Goal: Use online tool/utility: Utilize a website feature to perform a specific function

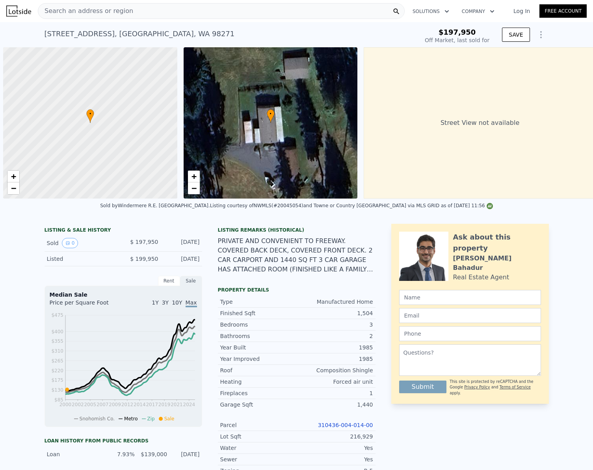
scroll to position [0, 3]
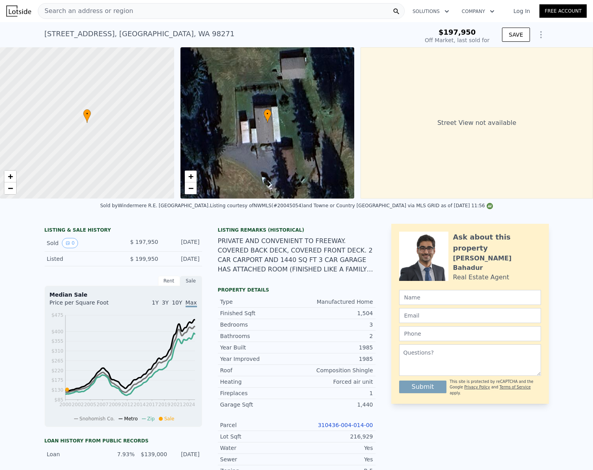
click at [127, 13] on div "Search an address or region" at bounding box center [221, 11] width 367 height 16
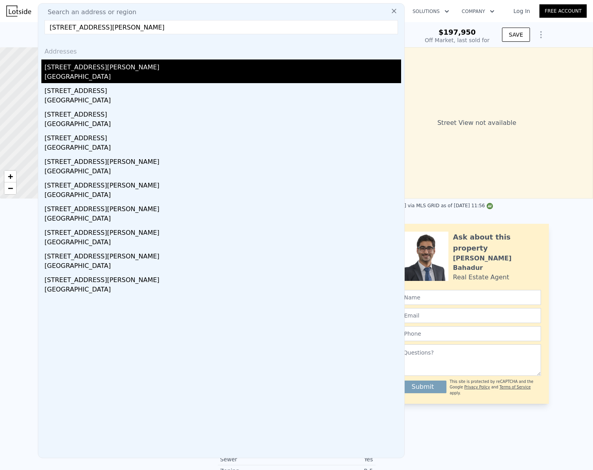
type input "[STREET_ADDRESS][PERSON_NAME]"
click at [83, 78] on div "[GEOGRAPHIC_DATA]" at bounding box center [223, 77] width 357 height 11
type input "3"
type input "6"
type input "4"
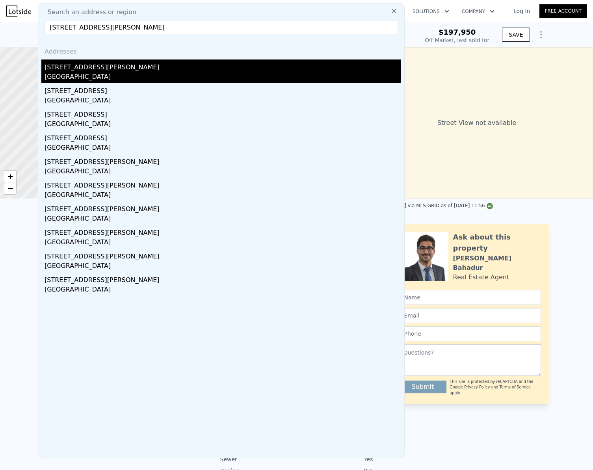
type input "1176"
type input "2200"
type input "17424"
type input "30492"
type input "$ 245,000"
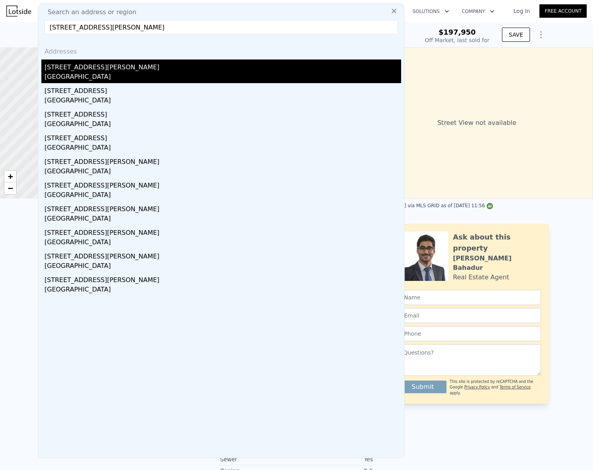
type input "4"
type input "$ 177,776"
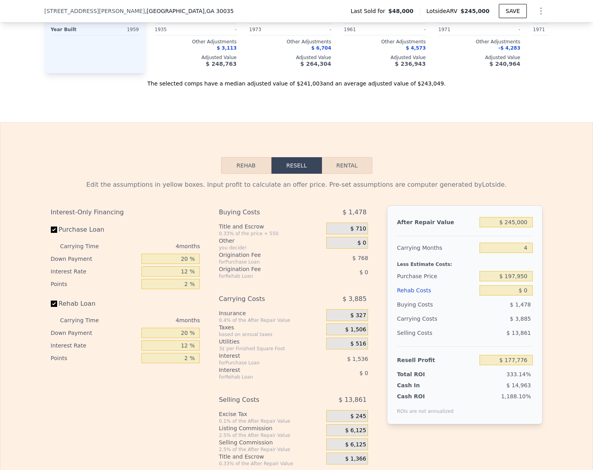
scroll to position [980, 0]
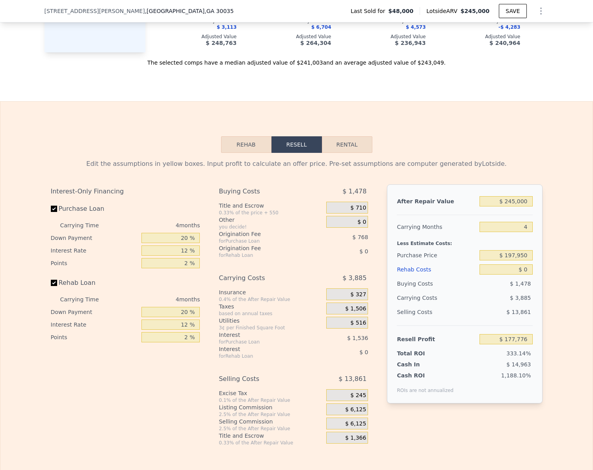
click at [340, 153] on button "Rental" at bounding box center [347, 144] width 50 height 17
select select "30"
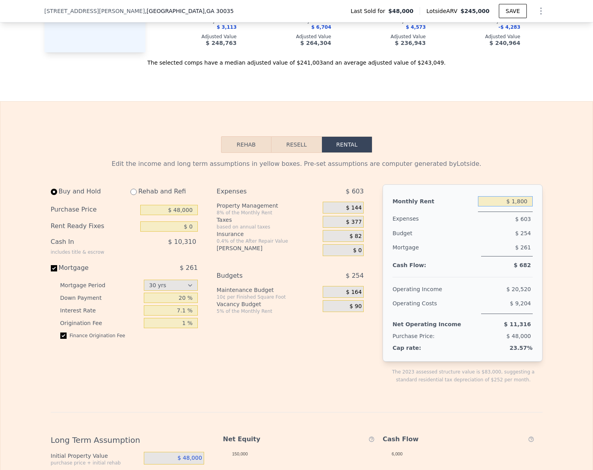
click at [528, 207] on input "$ 1,800" at bounding box center [505, 201] width 55 height 10
click at [564, 250] on div "Edit the income and long term assumptions in yellow boxes. Pre-set assumptions …" at bounding box center [296, 421] width 593 height 536
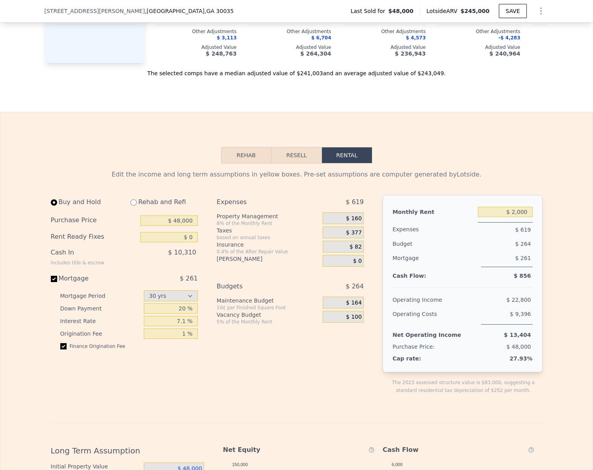
scroll to position [974, 0]
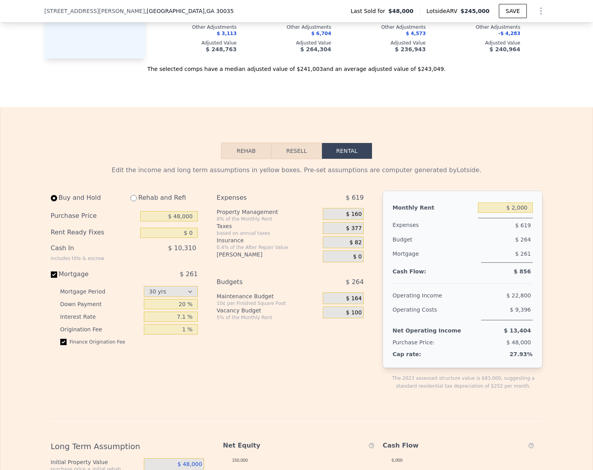
type input "$ 1,800"
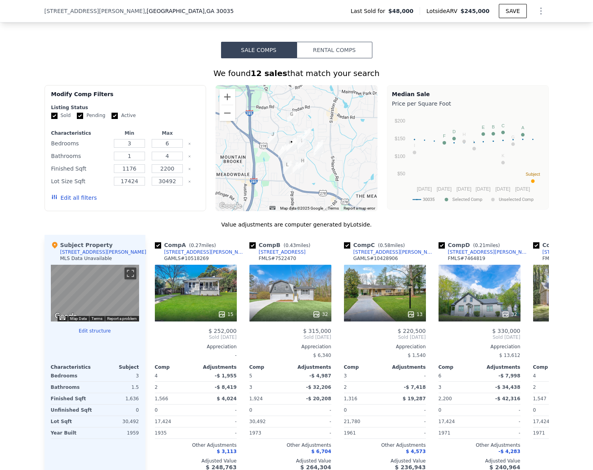
scroll to position [461, 0]
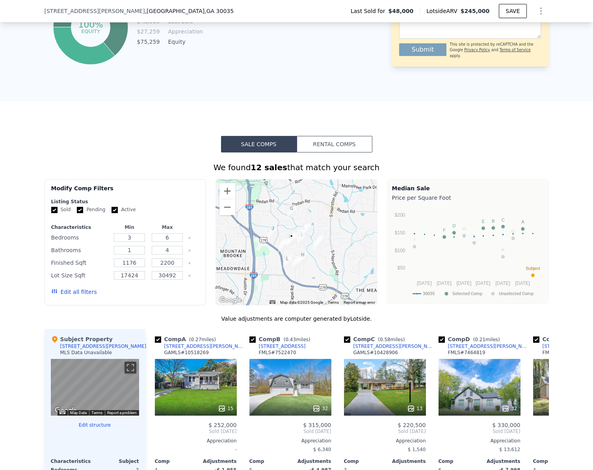
click at [339, 152] on button "Rental Comps" at bounding box center [335, 144] width 76 height 17
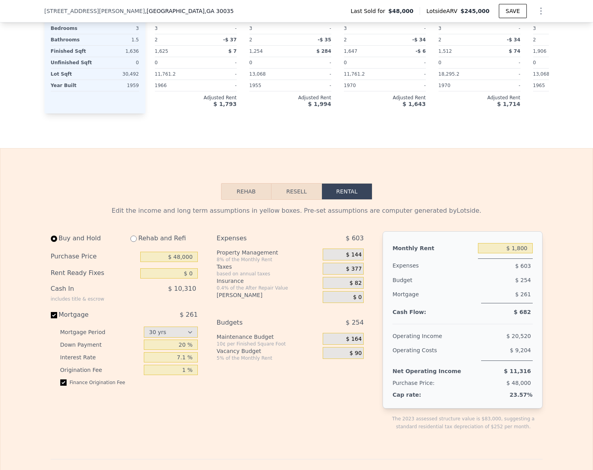
scroll to position [895, 0]
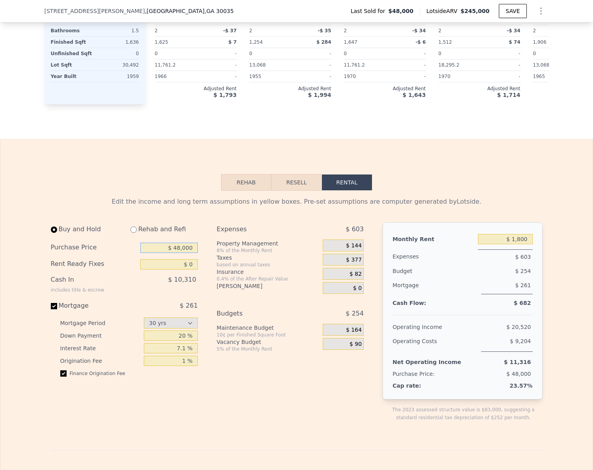
click at [193, 253] on input "$ 48,000" at bounding box center [169, 248] width 58 height 10
click at [226, 369] on div "Expenses $ 603 Property Management 8% of the Monthly Rent $ 144 Taxes based on …" at bounding box center [293, 328] width 153 height 212
click at [185, 253] on input "$ 190,000" at bounding box center [169, 248] width 58 height 10
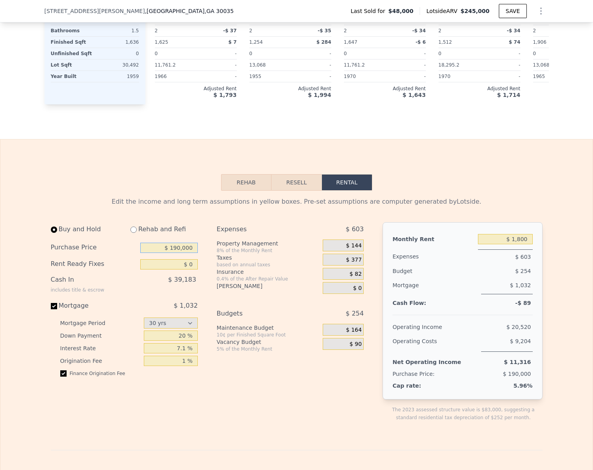
click at [185, 253] on input "$ 190,000" at bounding box center [169, 248] width 58 height 10
type input "$ 160,000"
click at [217, 379] on div "Expenses $ 603 Property Management 8% of the Monthly Rent $ 144 Taxes based on …" at bounding box center [293, 328] width 153 height 212
click at [527, 244] on input "$ 1,800" at bounding box center [505, 239] width 55 height 10
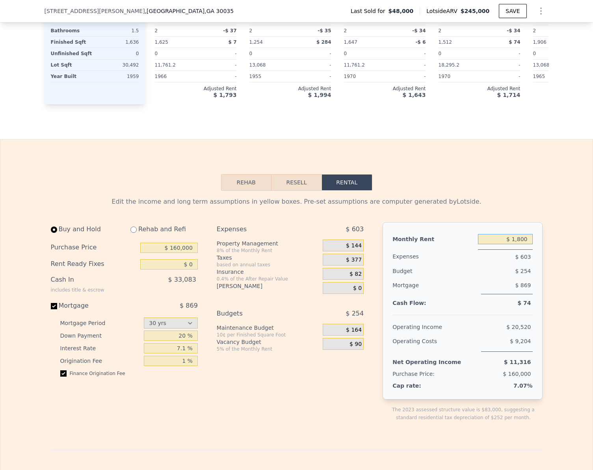
click at [527, 244] on input "$ 1,800" at bounding box center [505, 239] width 55 height 10
type input "$ 2,000"
click at [546, 200] on div "Rehab Resell Rental Edit the income and long term assumptions in yellow boxes. …" at bounding box center [296, 450] width 593 height 623
click at [184, 253] on input "$ 160,000" at bounding box center [169, 248] width 58 height 10
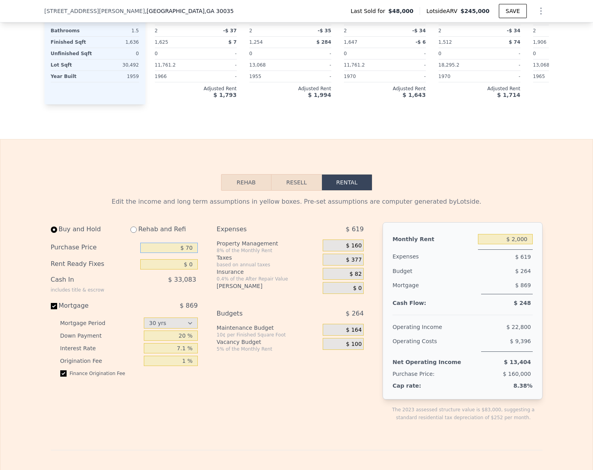
type input "$ 7"
click at [175, 182] on div "Rehab Resell Rental Edit the income and long term assumptions in yellow boxes. …" at bounding box center [296, 450] width 593 height 623
click at [186, 253] on input "$ 170,000" at bounding box center [169, 248] width 58 height 10
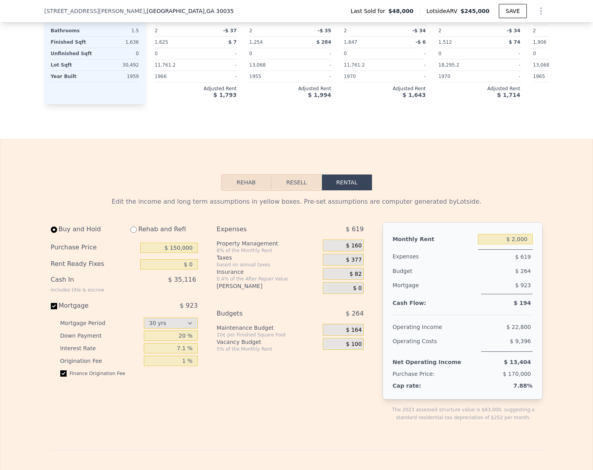
click at [257, 402] on div "Expenses $ 619 Property Management 8% of the Monthly Rent $ 160 Taxes based on …" at bounding box center [293, 328] width 153 height 212
click at [183, 253] on input "$ 150,000" at bounding box center [169, 248] width 58 height 10
click at [237, 410] on div "Expenses $ 619 Property Management 8% of the Monthly Rent $ 160 Taxes based on …" at bounding box center [293, 328] width 153 height 212
click at [190, 253] on input "$ 140,000" at bounding box center [169, 248] width 58 height 10
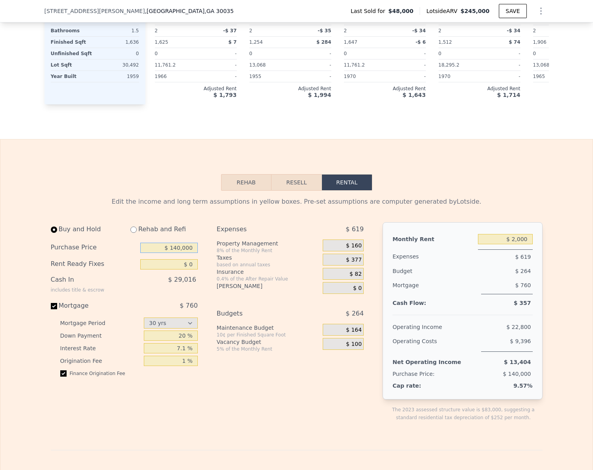
click at [190, 253] on input "$ 140,000" at bounding box center [169, 248] width 58 height 10
type input "$ 130,000"
click at [272, 386] on div "Expenses $ 619 Property Management 8% of the Monthly Rent $ 160 Taxes based on …" at bounding box center [293, 328] width 153 height 212
click at [72, 10] on span "[STREET_ADDRESS][PERSON_NAME]" at bounding box center [95, 11] width 101 height 8
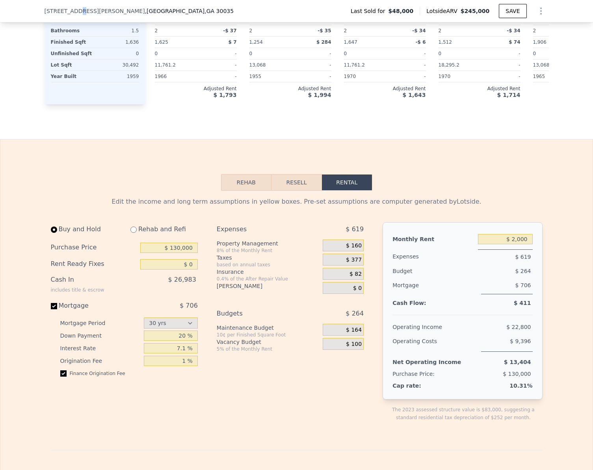
click at [72, 10] on span "[STREET_ADDRESS][PERSON_NAME]" at bounding box center [95, 11] width 101 height 8
copy span "[STREET_ADDRESS][PERSON_NAME]"
type input "$ 1,800"
click at [296, 191] on button "Resell" at bounding box center [297, 182] width 50 height 17
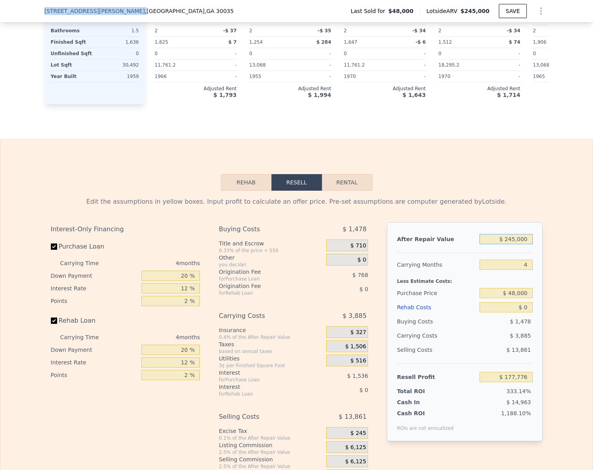
click at [518, 244] on input "$ 245,000" at bounding box center [506, 239] width 53 height 10
type input "$ 2"
type input "-$ 53,584"
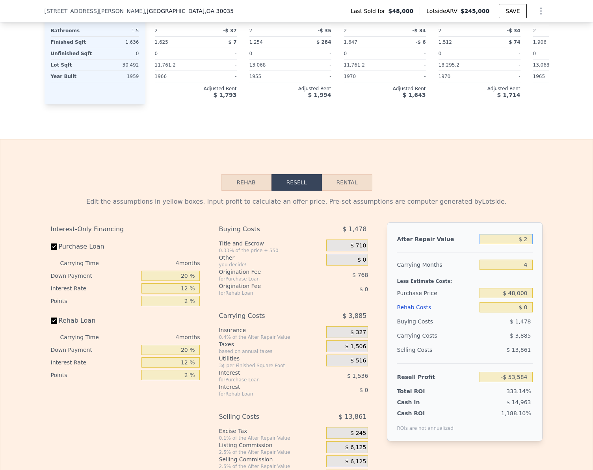
type input "$ 23"
type input "-$ 53,565"
type input "$ 230"
type input "-$ 53,369"
type input "$ 2,300"
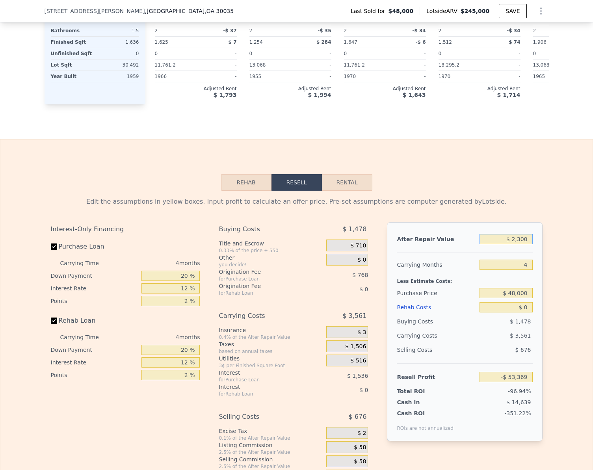
type input "-$ 51,415"
type input "$ 23,000"
type input "-$ 31,867"
type input "$ 230,000"
type input "$ 163,611"
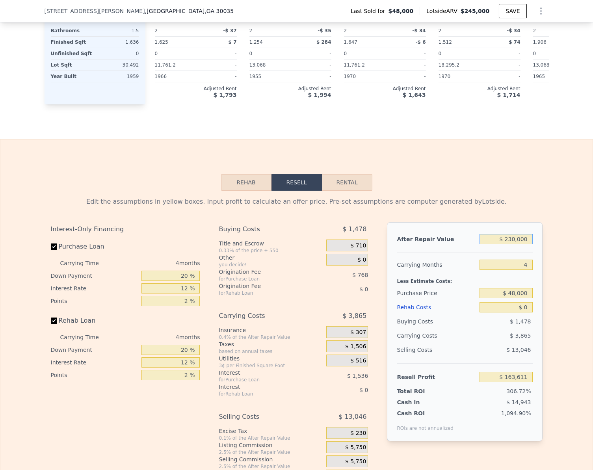
type input "$ 230,000"
click at [568, 365] on div "Edit the assumptions in yellow boxes. Input profit to calculate an offer price.…" at bounding box center [296, 337] width 593 height 293
click at [51, 324] on input "Rehab Loan" at bounding box center [54, 321] width 6 height 6
checkbox input "false"
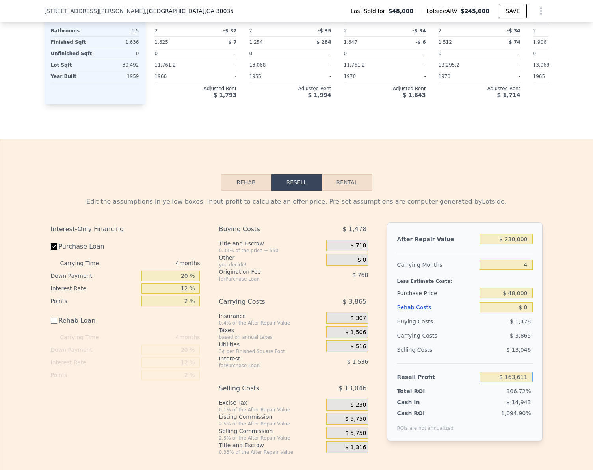
click at [519, 382] on input "$ 163,611" at bounding box center [506, 377] width 53 height 10
type input "$ 30,000"
click at [554, 378] on div "Edit the assumptions in yellow boxes. Input profit to calculate an offer price.…" at bounding box center [296, 323] width 593 height 265
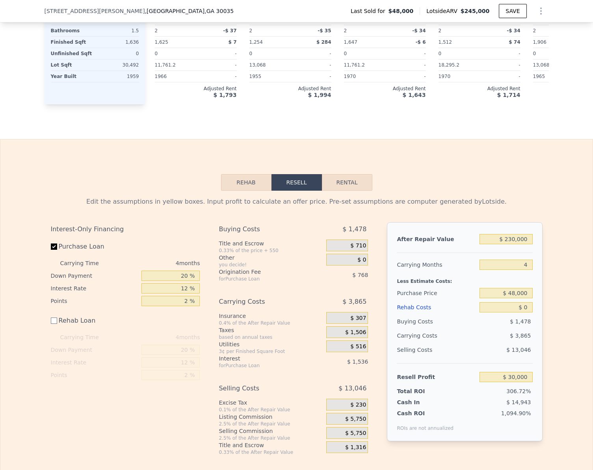
type input "$ 175,087"
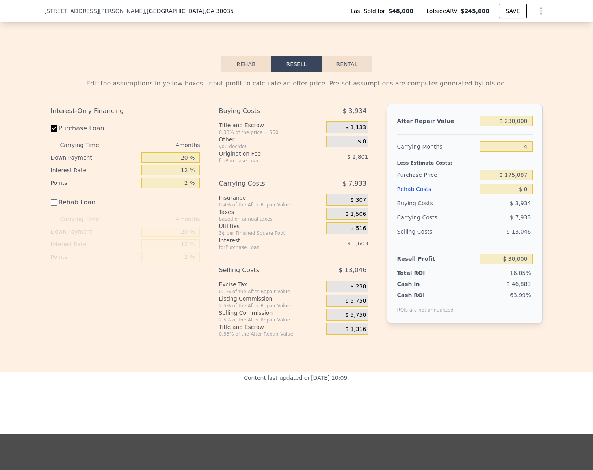
scroll to position [974, 0]
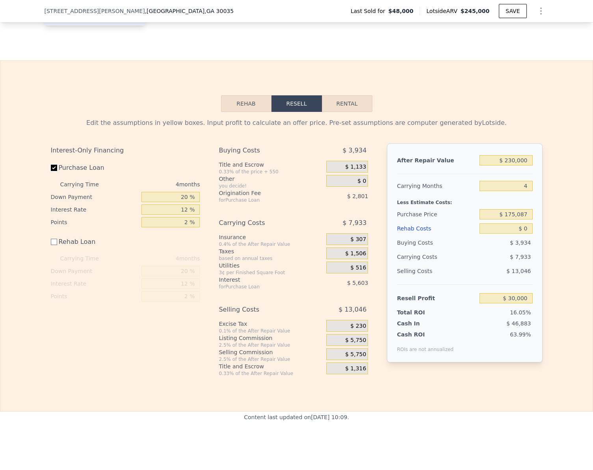
click at [51, 171] on input "Purchase Loan" at bounding box center [54, 168] width 6 height 6
checkbox input "false"
type input "$ 38,405"
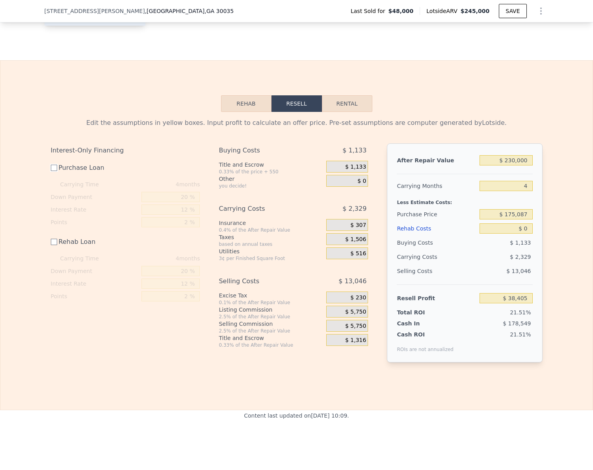
click at [51, 171] on input "Purchase Loan" at bounding box center [54, 168] width 6 height 6
checkbox input "true"
type input "$ 30,000"
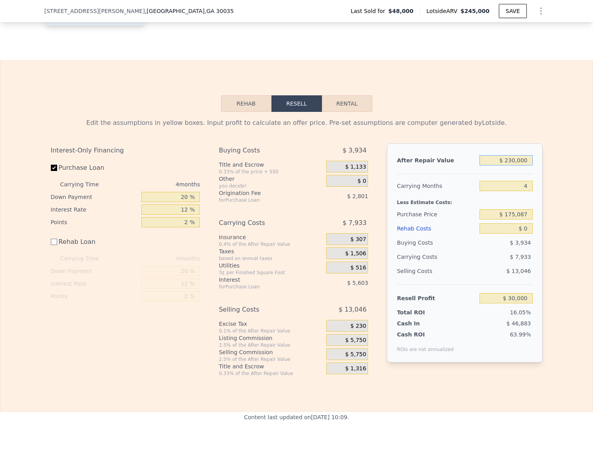
click at [526, 166] on input "$ 230,000" at bounding box center [506, 160] width 53 height 10
click at [554, 203] on div "Edit the assumptions in yellow boxes. Input profit to calculate an offer price.…" at bounding box center [296, 244] width 593 height 265
click at [523, 166] on input "$ 230,000" at bounding box center [506, 160] width 53 height 10
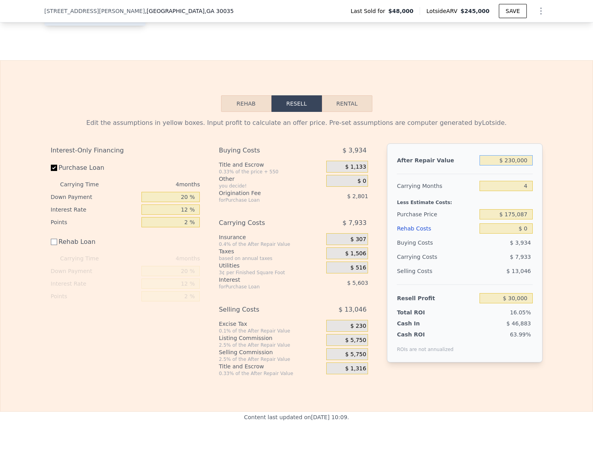
click at [523, 166] on input "$ 230,000" at bounding box center [506, 160] width 53 height 10
type input "$ 2"
type input "-$ 187,195"
type input "$ 21"
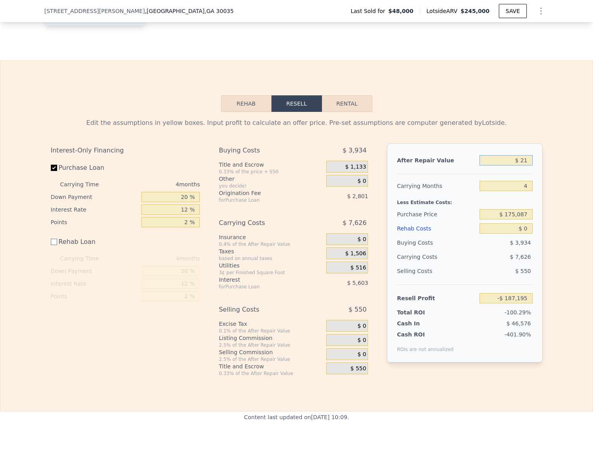
type input "-$ 187,178"
type input "$ 2"
type input "-$ 187,195"
type input "$ 22"
type input "-$ 187,177"
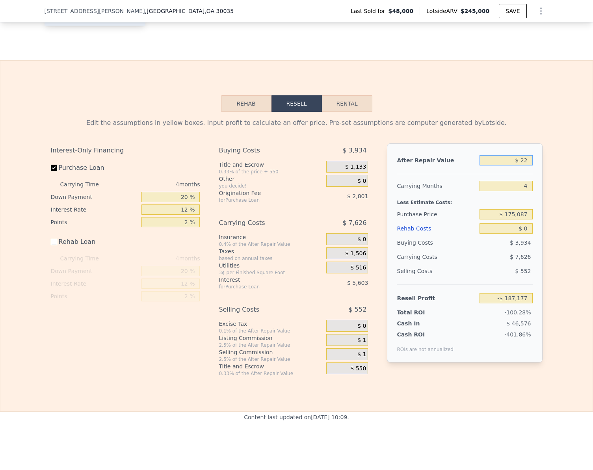
type input "$ 220"
type input "-$ 186,990"
type input "$ 2,200"
type input "-$ 185,119"
type input "$ 22,000"
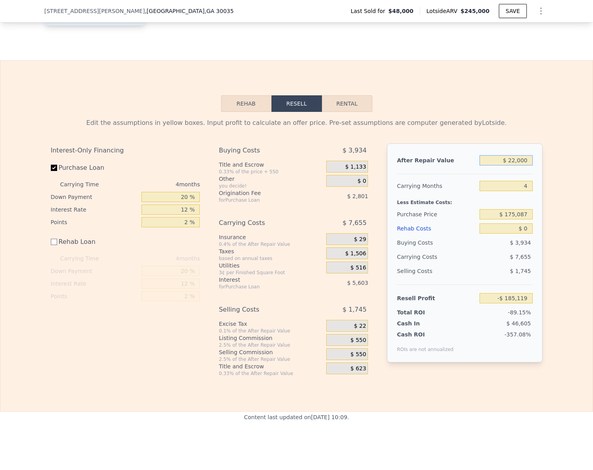
type input "-$ 166,421"
type input "$ 220,000"
type input "$ 20,557"
type input "$ 220,000"
click at [554, 216] on div "Edit the assumptions in yellow boxes. Input profit to calculate an offer price.…" at bounding box center [296, 244] width 593 height 265
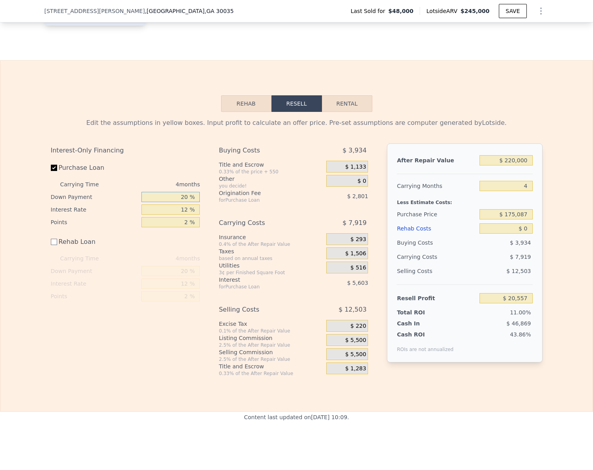
click at [184, 202] on input "20 %" at bounding box center [171, 197] width 58 height 10
type input "1 %"
type input "$ 18,563"
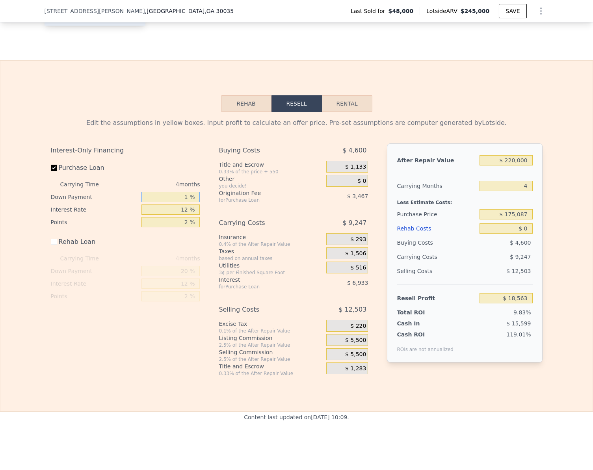
type input "10 %"
type input "$ 19,506"
type input "100 %"
type input "$ 28,962"
type input "100 %"
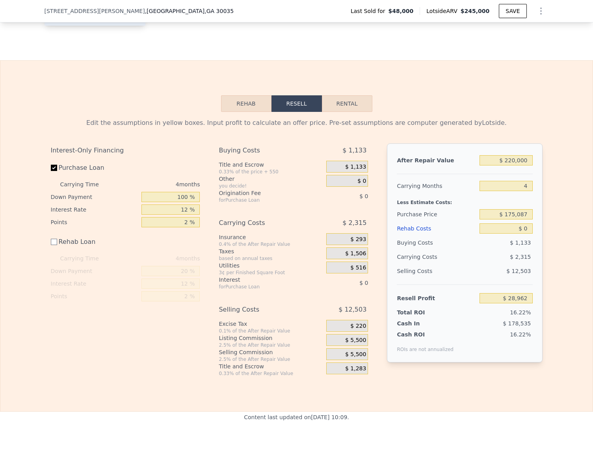
click at [175, 158] on div "Interest-Only Financing" at bounding box center [125, 151] width 149 height 14
click at [527, 304] on input "$ 28,962" at bounding box center [506, 298] width 53 height 10
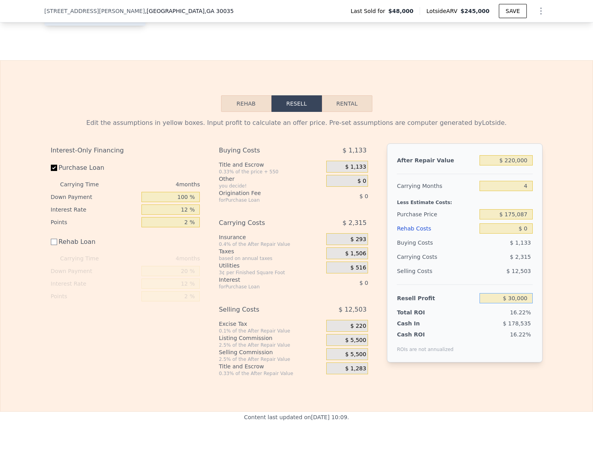
type input "$ 30,000"
click at [516, 397] on div "Rehab Resell Rental Edit the assumptions in yellow boxes. Input profit to calcu…" at bounding box center [296, 236] width 593 height 352
type input "$ 174,052"
click at [182, 202] on input "100 %" at bounding box center [171, 197] width 58 height 10
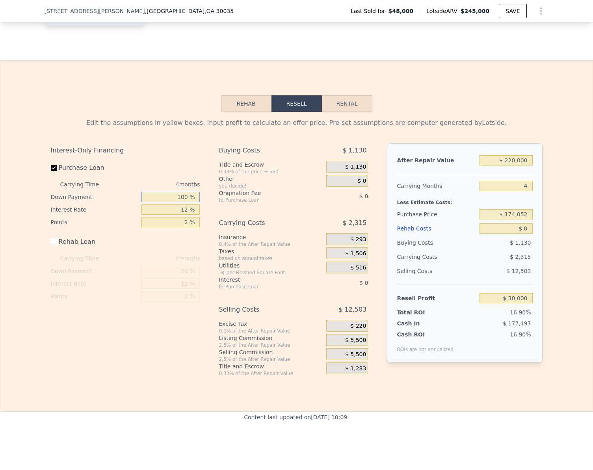
type input "0 %"
type input "$ 19,555"
type input "0 %"
click at [155, 178] on div "Purchase Loan" at bounding box center [125, 169] width 149 height 17
click at [110, 352] on div "Interest-Only Financing Purchase Loan Carrying Time 4 months Down Payment 0 % I…" at bounding box center [129, 260] width 156 height 233
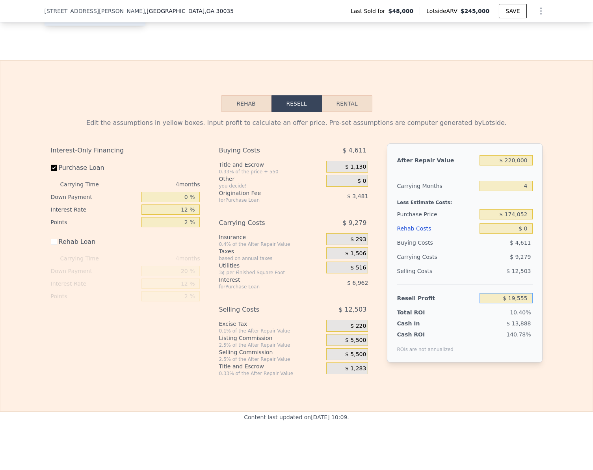
click at [527, 304] on input "$ 19,555" at bounding box center [506, 298] width 53 height 10
type input "$ 25,000"
click at [514, 412] on div "Rehab Resell Rental Edit the assumptions in yellow boxes. Input profit to calcu…" at bounding box center [296, 236] width 593 height 352
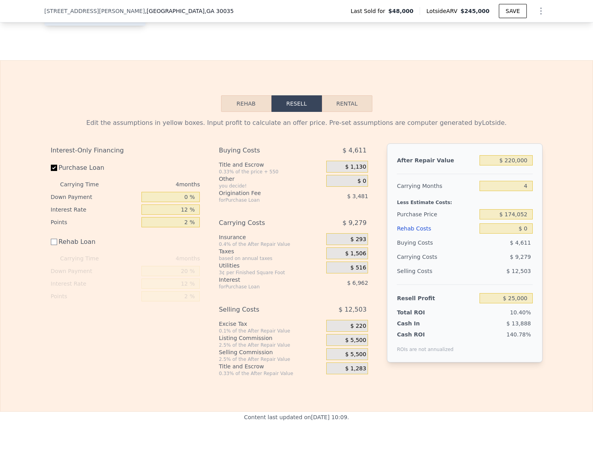
type input "$ 168,934"
click at [526, 304] on input "$ 25,000" at bounding box center [506, 298] width 53 height 10
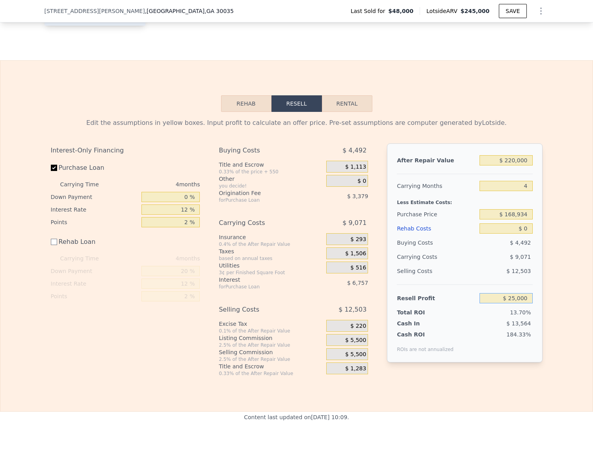
click at [526, 304] on input "$ 25,000" at bounding box center [506, 298] width 53 height 10
type input "$ 30,000"
click at [504, 377] on div "Interest-Only Financing Purchase Loan Carrying Time 4 months Down Payment 0 % I…" at bounding box center [297, 260] width 492 height 233
type input "$ 164,232"
click at [494, 406] on div "Rehab Resell Rental Edit the assumptions in yellow boxes. Input profit to calcu…" at bounding box center [296, 236] width 593 height 352
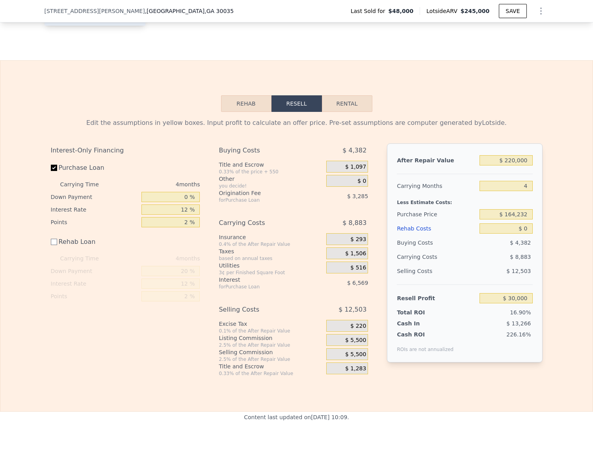
click at [188, 359] on div "Interest-Only Financing Purchase Loan Carrying Time 4 months Down Payment 0 % I…" at bounding box center [129, 260] width 156 height 233
checkbox input "true"
type input "$ 245,000"
type input "$ 177,776"
